Goal: Transaction & Acquisition: Subscribe to service/newsletter

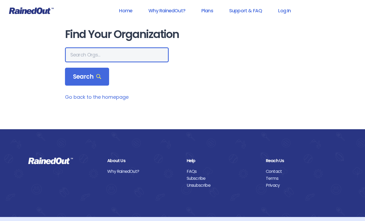
click at [82, 56] on input "text" at bounding box center [117, 54] width 104 height 15
type input "san marcos"
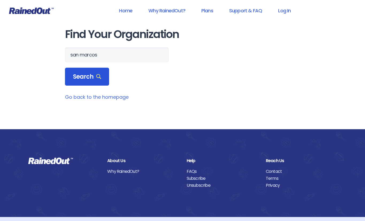
click at [91, 75] on span "Search" at bounding box center [87, 76] width 28 height 7
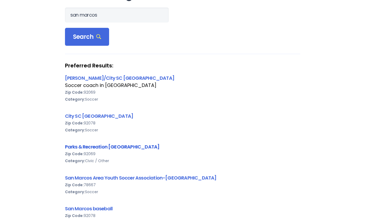
scroll to position [40, 0]
click at [75, 117] on link "City SC San Marcos" at bounding box center [99, 115] width 68 height 7
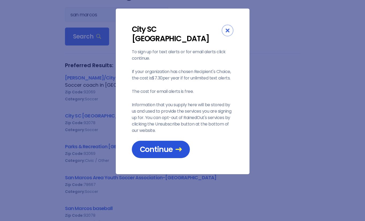
click at [161, 145] on span "Continue" at bounding box center [161, 149] width 42 height 9
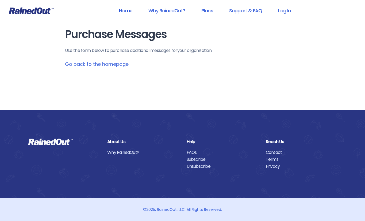
click at [120, 11] on link "Home" at bounding box center [125, 11] width 27 height 12
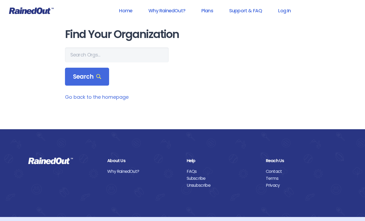
scroll to position [19, 0]
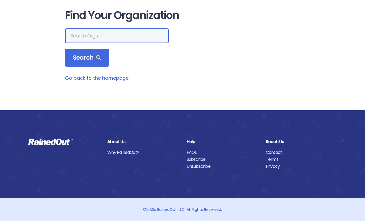
click at [92, 37] on input "text" at bounding box center [117, 35] width 104 height 15
type input "san marcos"
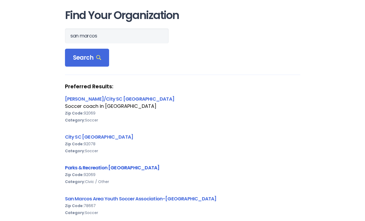
click at [108, 167] on link "Parks & Recreation San Marcos" at bounding box center [112, 167] width 95 height 7
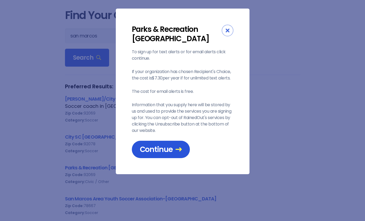
click at [144, 154] on span "Continue" at bounding box center [161, 149] width 42 height 9
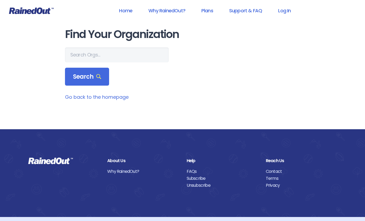
scroll to position [19, 0]
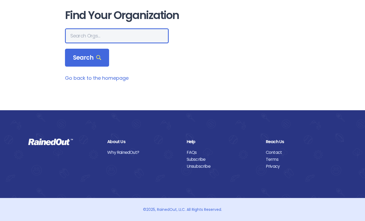
click at [79, 33] on input "text" at bounding box center [117, 35] width 104 height 15
type input "san marcos"
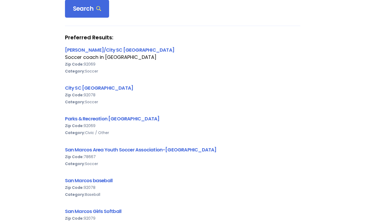
scroll to position [68, 0]
click at [117, 120] on link "Parks & Recreation San Marcos" at bounding box center [112, 118] width 95 height 7
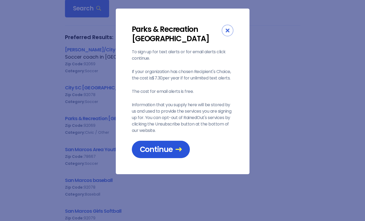
click at [168, 149] on span "Continue" at bounding box center [161, 149] width 42 height 9
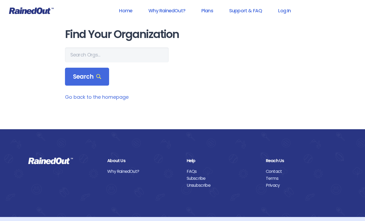
scroll to position [19, 0]
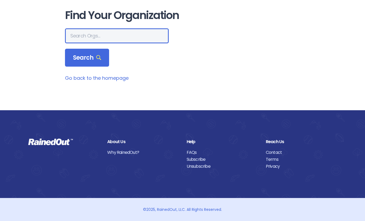
click at [89, 36] on input "text" at bounding box center [117, 35] width 104 height 15
type input "san marcos"
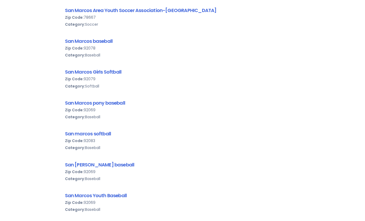
scroll to position [207, 0]
